Goal: Check status: Check status

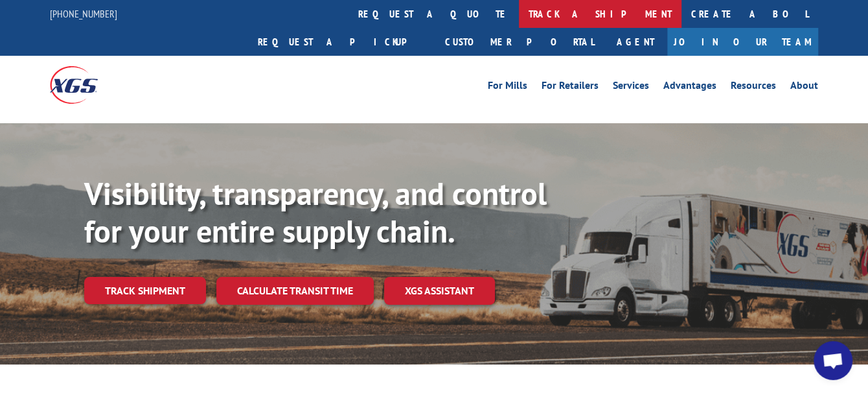
click at [519, 17] on link "track a shipment" at bounding box center [600, 14] width 163 height 28
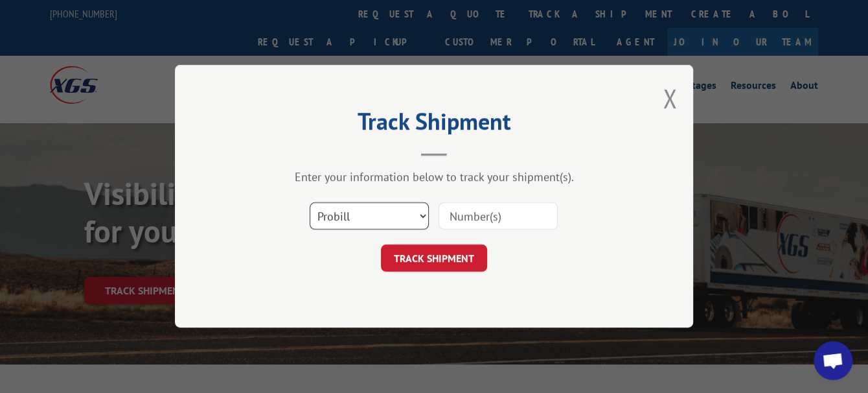
drag, startPoint x: 394, startPoint y: 222, endPoint x: 395, endPoint y: 229, distance: 7.8
click at [394, 222] on select "Select category... Probill BOL PO" at bounding box center [369, 216] width 119 height 27
select select "bol"
click at [310, 203] on select "Select category... Probill BOL PO" at bounding box center [369, 216] width 119 height 27
click at [513, 209] on input at bounding box center [498, 216] width 119 height 27
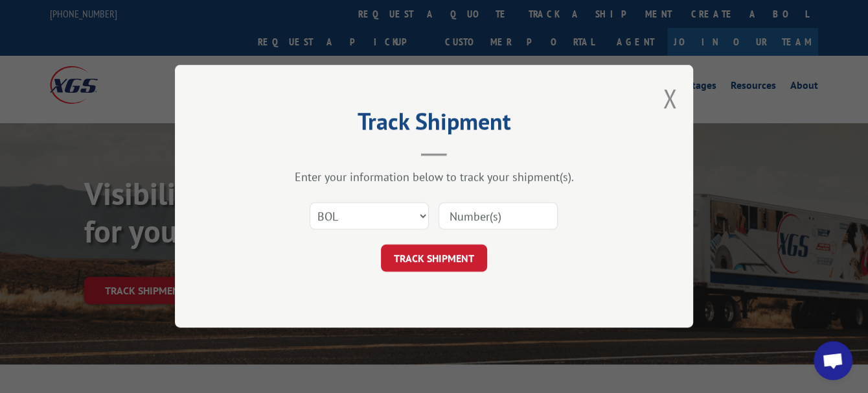
click at [503, 226] on input at bounding box center [498, 216] width 119 height 27
paste input "2875937"
type input "2875937"
click at [480, 246] on button "TRACK SHIPMENT" at bounding box center [434, 258] width 106 height 27
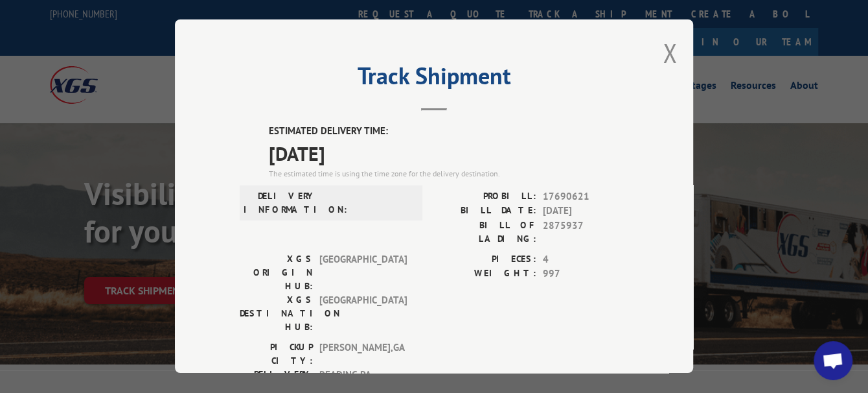
click at [824, 353] on span "Open chat" at bounding box center [832, 362] width 21 height 18
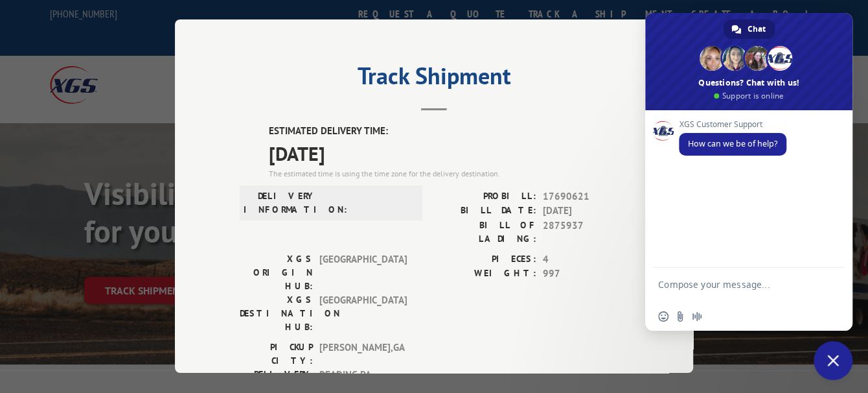
click at [745, 285] on textarea "Compose your message..." at bounding box center [734, 290] width 153 height 23
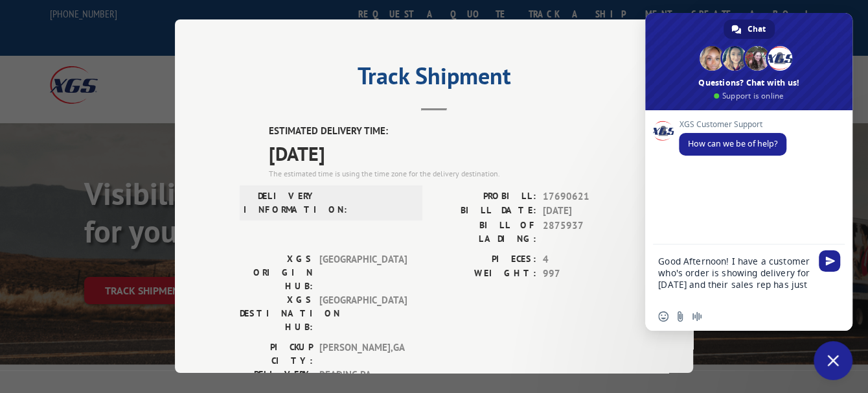
click at [729, 259] on textarea "Good Afternoon! I have a customer who's order is showing delivery for [DATE] an…" at bounding box center [734, 278] width 153 height 47
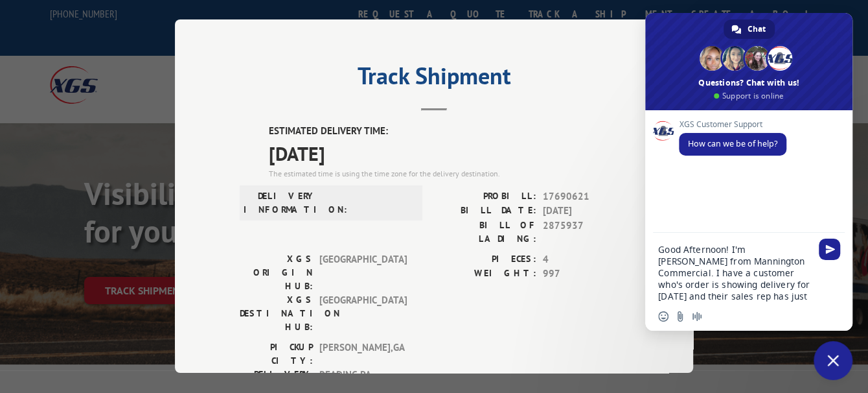
click at [723, 297] on textarea "Good Afternoon! I'm [PERSON_NAME] from Mannington Commercial. I have a customer…" at bounding box center [734, 273] width 153 height 58
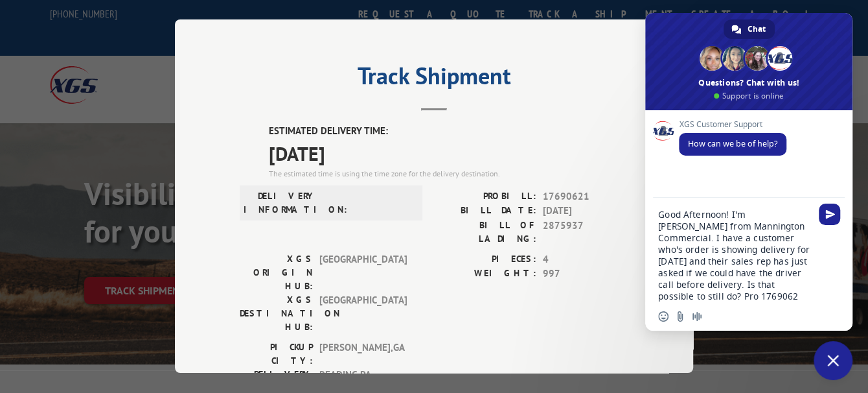
type textarea "Good Afternoon! I'm [PERSON_NAME] from Mannington Commercial. I have a customer…"
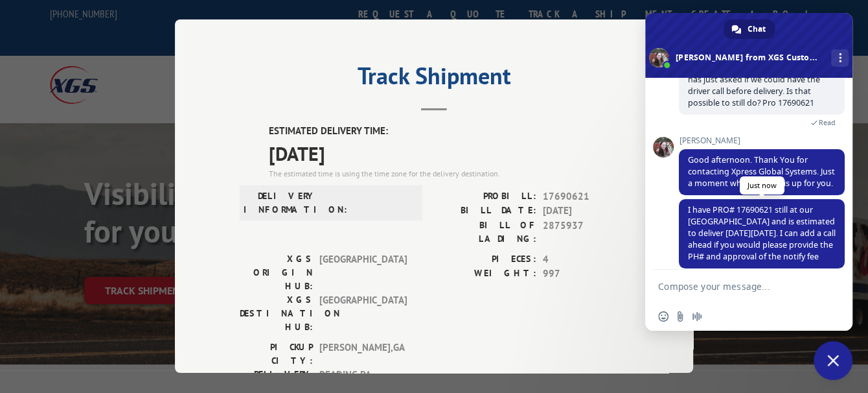
scroll to position [191, 0]
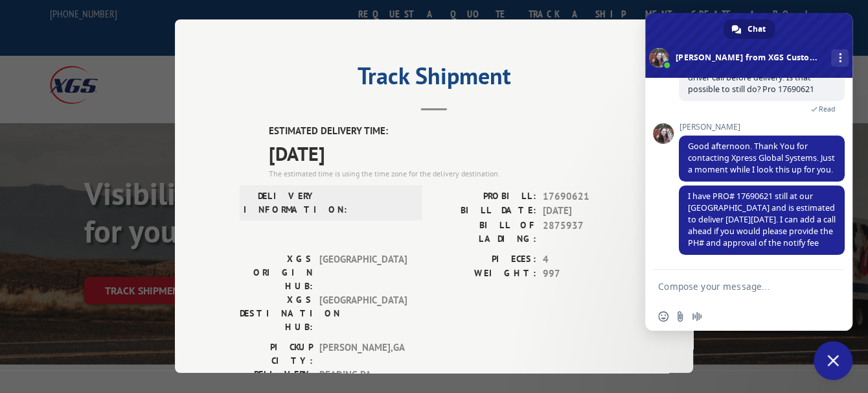
click at [683, 288] on textarea "Compose your message..." at bounding box center [734, 287] width 153 height 12
click at [722, 288] on textarea "Compose your message..." at bounding box center [734, 287] width 153 height 12
type textarea "I"
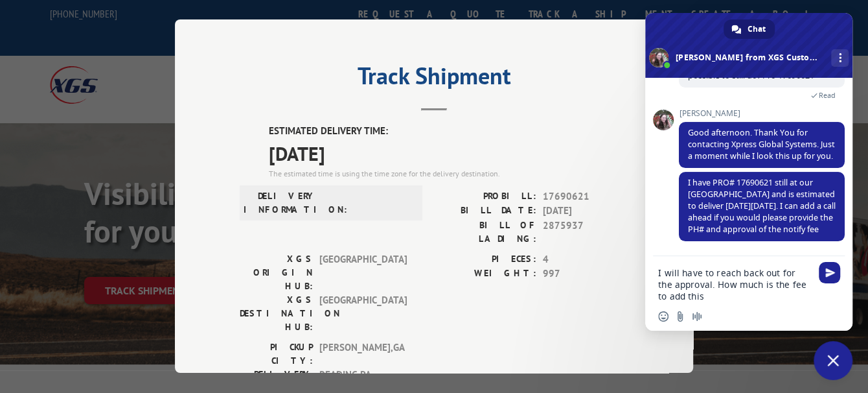
type textarea "I will have to reach back out for the approval. How much is the fee to add this?"
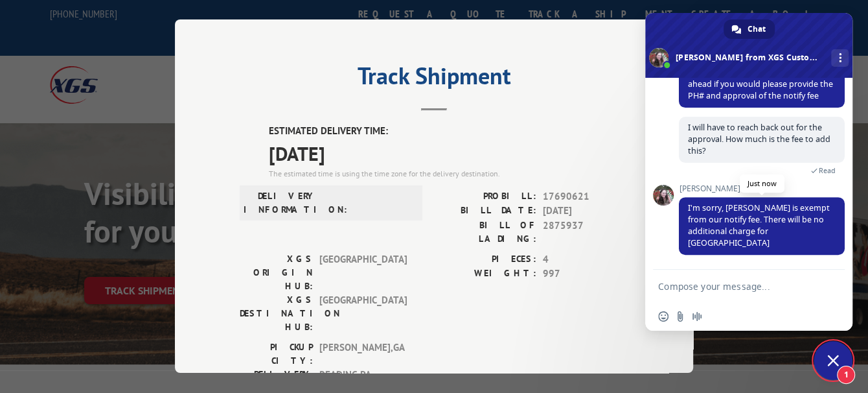
scroll to position [317, 0]
click at [740, 292] on textarea "Compose your message..." at bounding box center [734, 287] width 153 height 12
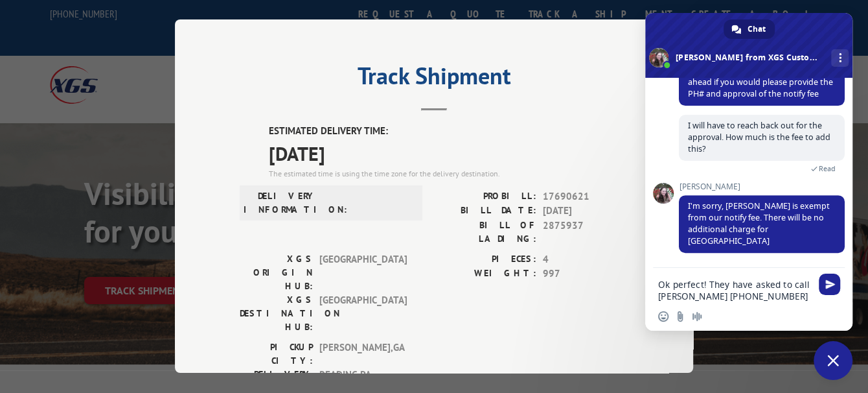
type textarea "Ok perfect! They have asked to call [PERSON_NAME] [PHONE_NUMBER]"
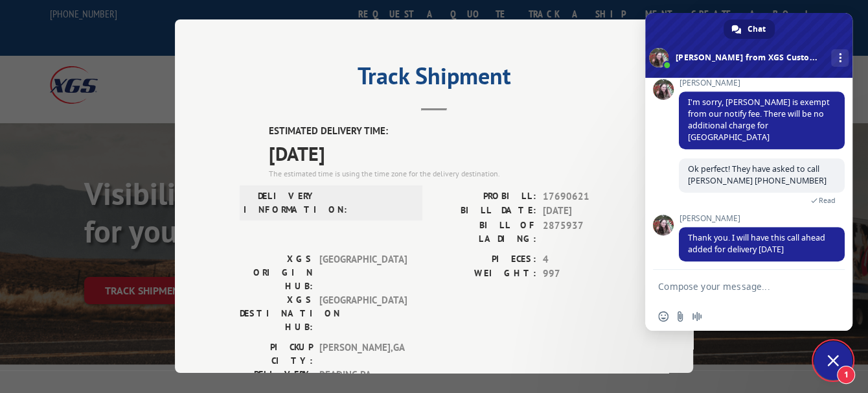
scroll to position [419, 0]
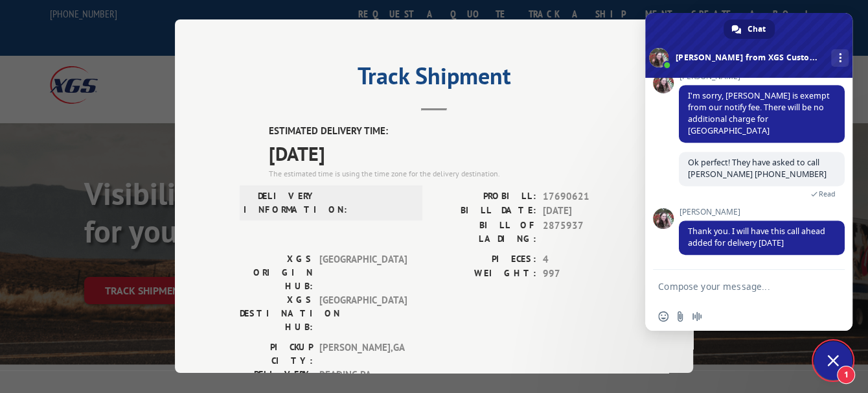
click at [716, 279] on form at bounding box center [734, 287] width 153 height 35
click at [721, 287] on textarea "Compose your message..." at bounding box center [734, 287] width 153 height 12
type textarea "T"
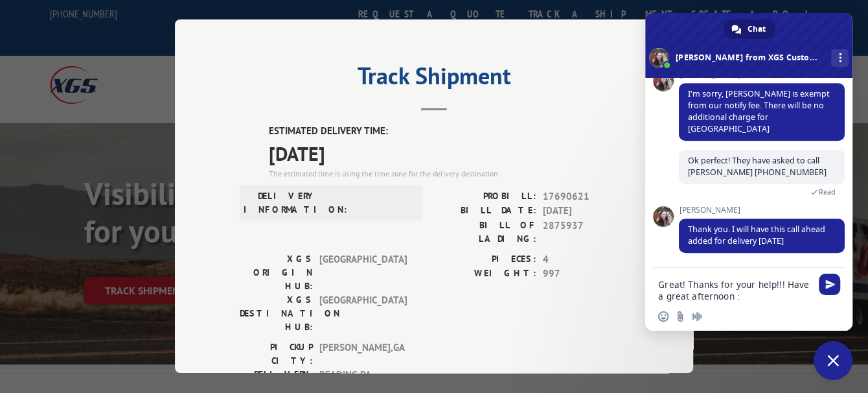
type textarea "Great! Thanks for your help!!! Have a great afternoon :)"
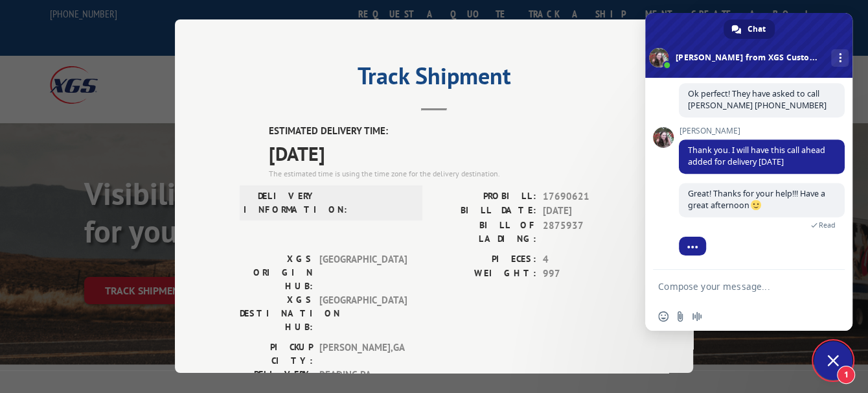
scroll to position [620, 0]
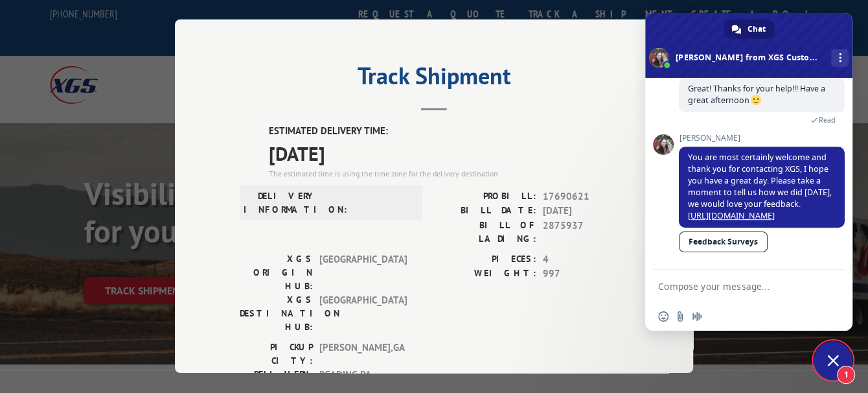
click at [747, 241] on link "Feedback Surveys" at bounding box center [723, 241] width 89 height 21
click at [568, 108] on div "Track Shipment ESTIMATED DELIVERY TIME: [DATE] The estimated time is using the …" at bounding box center [434, 195] width 518 height 353
click at [840, 364] on span "Close chat" at bounding box center [833, 360] width 39 height 39
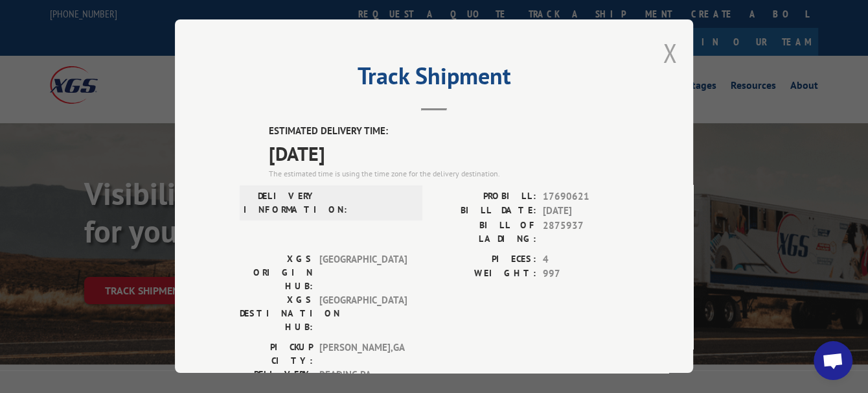
click at [668, 43] on button "Close modal" at bounding box center [670, 53] width 14 height 34
